Goal: Task Accomplishment & Management: Manage account settings

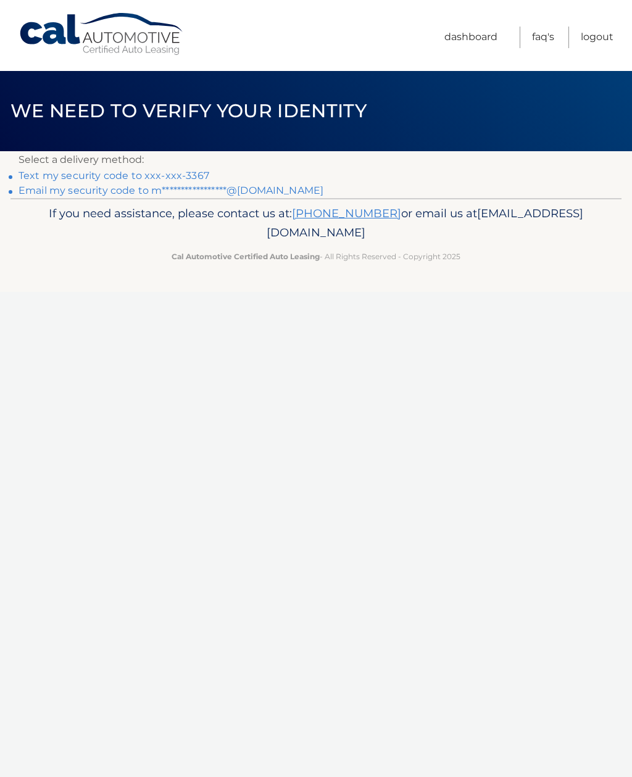
click at [261, 190] on link "**********" at bounding box center [171, 191] width 305 height 12
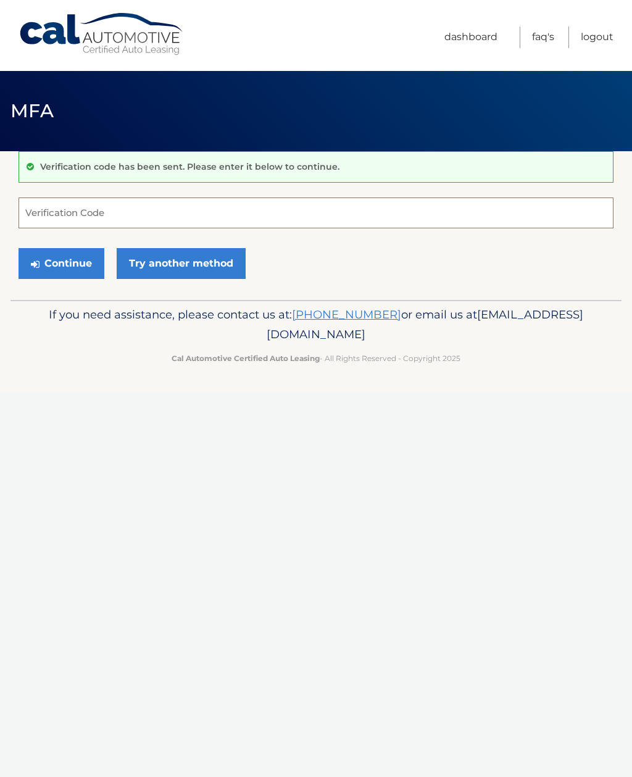
click at [527, 211] on input "Verification Code" at bounding box center [316, 213] width 595 height 31
click at [219, 210] on input "Verification Code" at bounding box center [316, 213] width 595 height 31
paste input "381797"
type input "381797"
click at [84, 260] on button "Continue" at bounding box center [62, 263] width 86 height 31
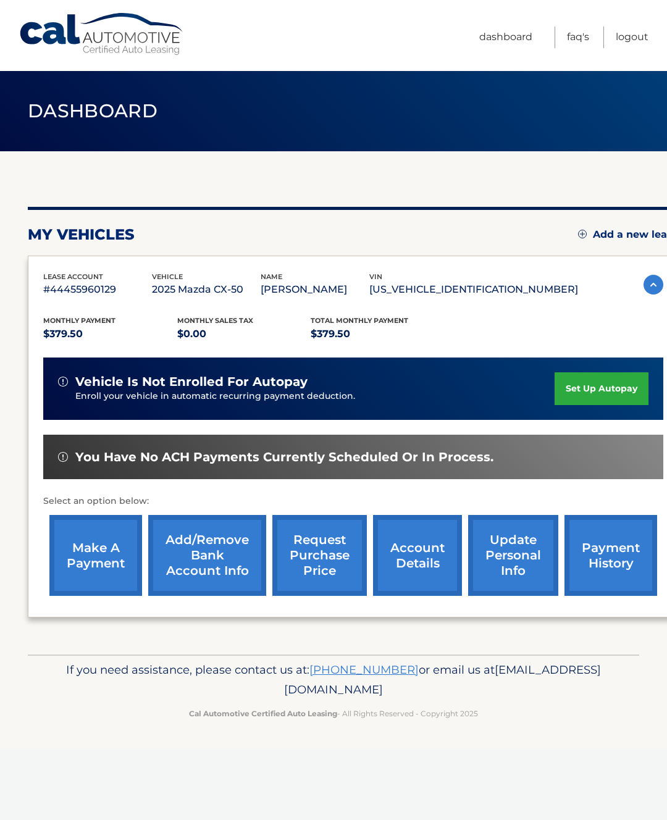
click at [115, 562] on link "make a payment" at bounding box center [95, 555] width 93 height 81
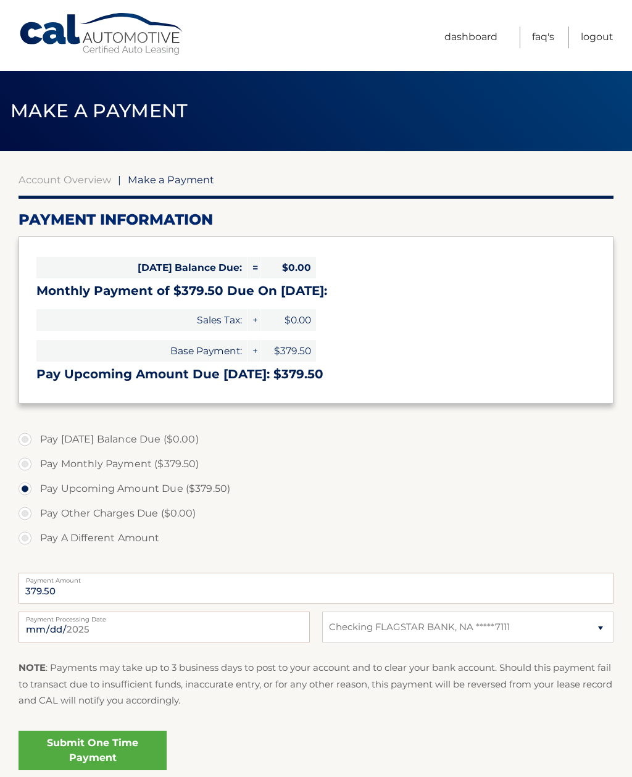
select select "OTc3ZjE2MWMtNTg5Yy00NzNkLWIwNDQtMWZhYjU1NzNhYzk5"
click at [222, 628] on input "2025-09-25" at bounding box center [164, 627] width 291 height 31
type input "2025-09-26"
click at [125, 739] on link "Submit One Time Payment" at bounding box center [93, 751] width 148 height 40
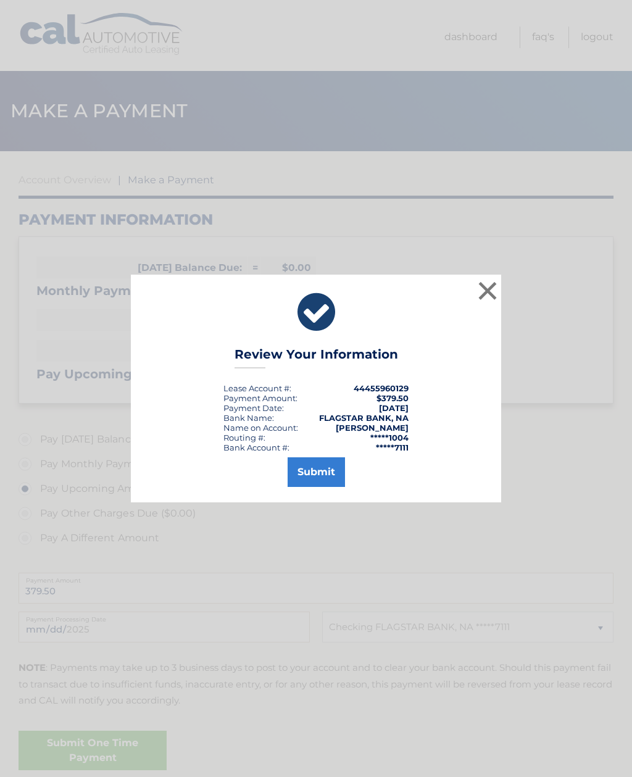
click at [322, 470] on button "Submit" at bounding box center [316, 473] width 57 height 30
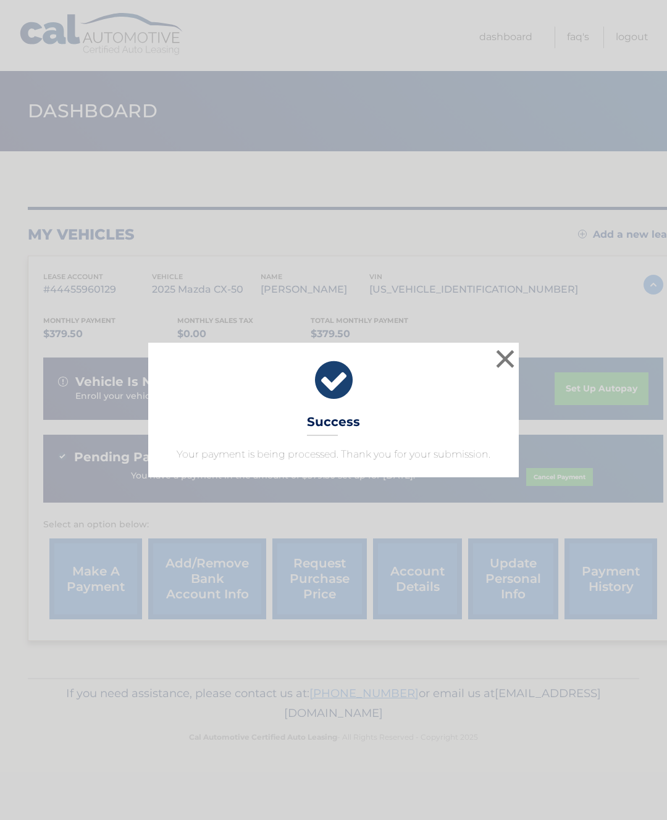
click at [508, 357] on button "×" at bounding box center [505, 358] width 25 height 25
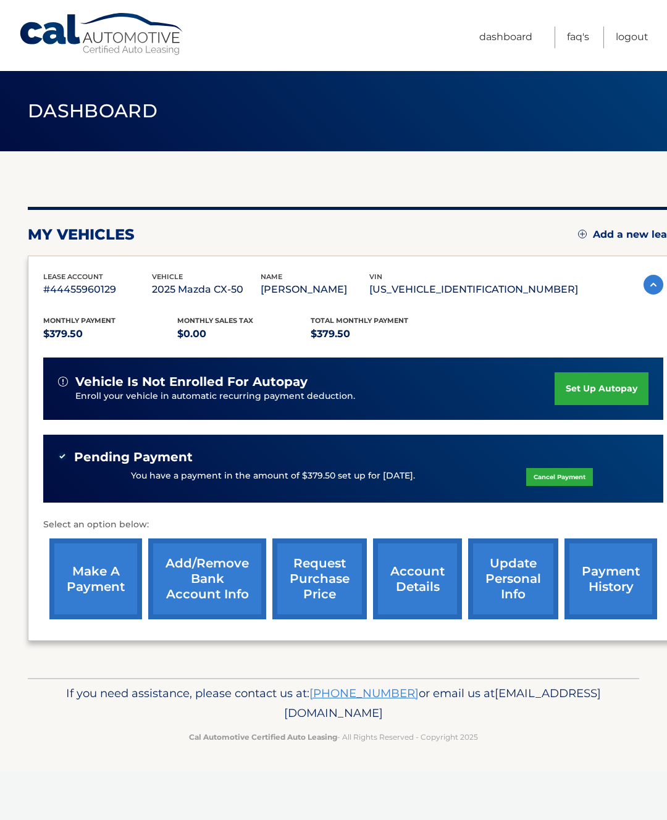
click at [624, 577] on link "payment history" at bounding box center [610, 578] width 93 height 81
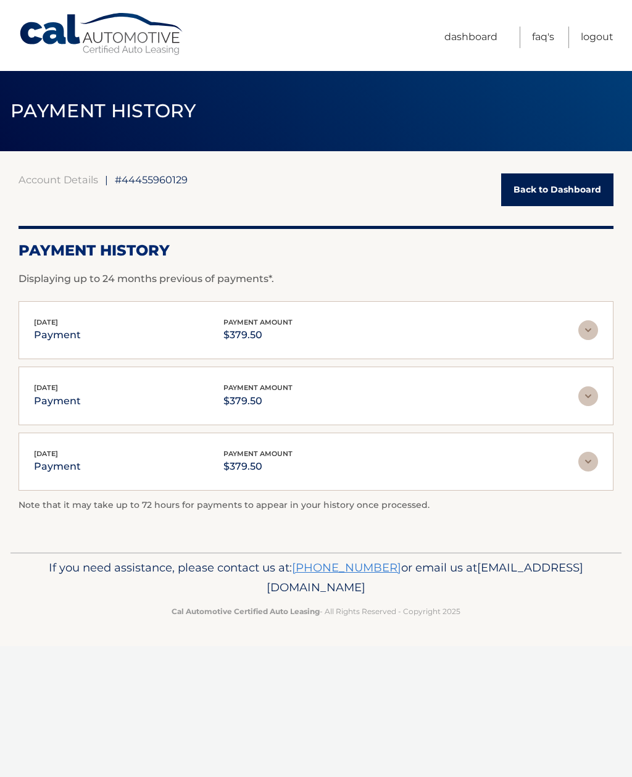
click at [608, 37] on link "Logout" at bounding box center [597, 38] width 33 height 22
